Goal: Register for event/course

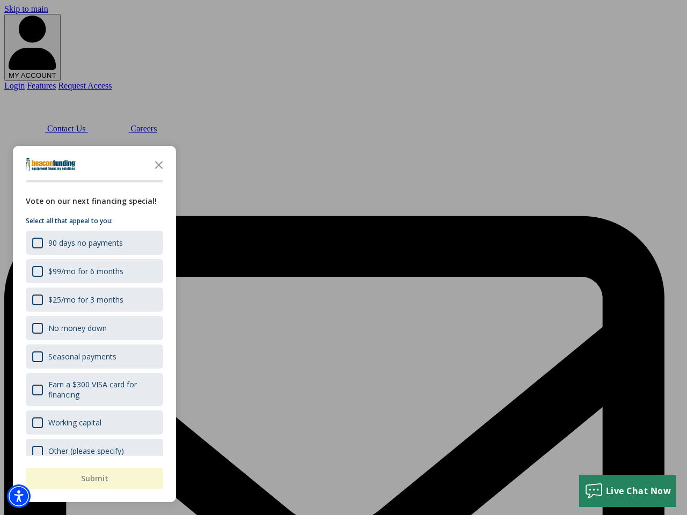
click at [344, 258] on div "button" at bounding box center [343, 257] width 687 height 515
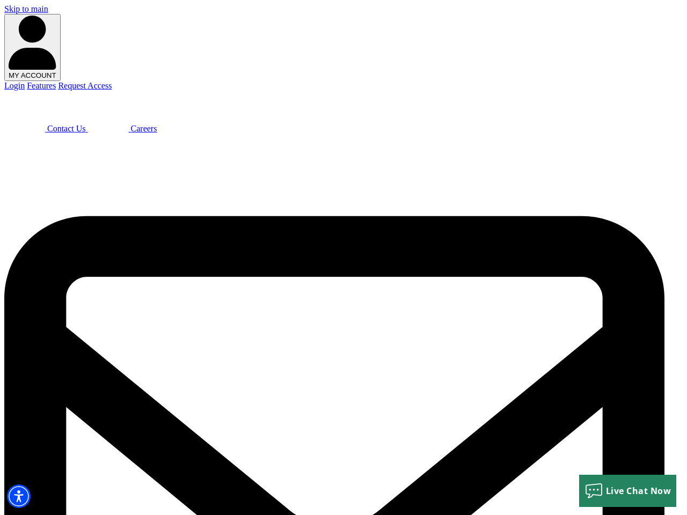
click at [19, 497] on img "Accessibility Menu" at bounding box center [19, 497] width 24 height 24
